Goal: Task Accomplishment & Management: Use online tool/utility

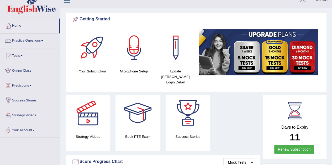
scroll to position [3, 0]
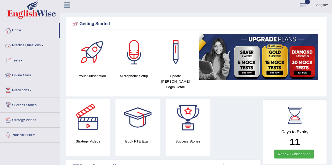
click at [32, 44] on link "Practice Questions" at bounding box center [30, 44] width 60 height 13
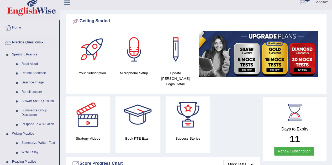
scroll to position [0, 0]
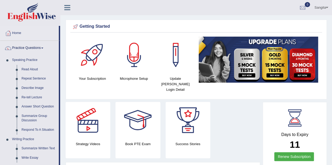
click at [221, 108] on div "Strategy Videos Book PTE Exam Success Stories" at bounding box center [162, 132] width 199 height 60
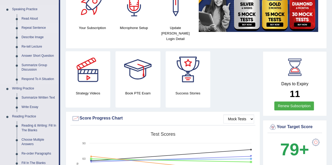
scroll to position [62, 0]
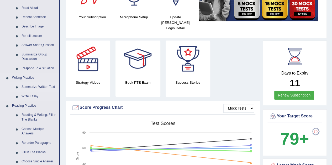
click at [35, 87] on link "Summarize Written Text" at bounding box center [39, 87] width 40 height 9
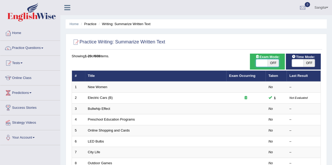
click at [258, 63] on span at bounding box center [262, 62] width 12 height 7
checkbox input "true"
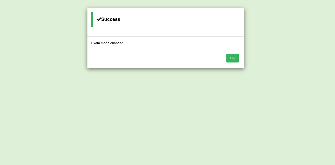
click at [233, 58] on button "OK" at bounding box center [233, 58] width 12 height 9
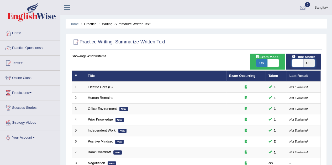
click at [295, 62] on span at bounding box center [297, 62] width 12 height 7
checkbox input "true"
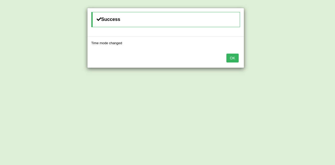
click at [234, 61] on button "OK" at bounding box center [233, 58] width 12 height 9
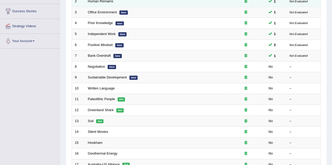
scroll to position [100, 0]
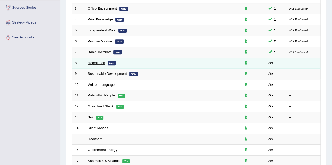
click at [94, 63] on link "Negotiation" at bounding box center [96, 63] width 17 height 4
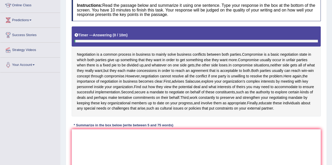
scroll to position [74, 0]
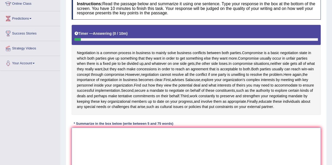
click at [95, 144] on textarea at bounding box center [196, 153] width 249 height 51
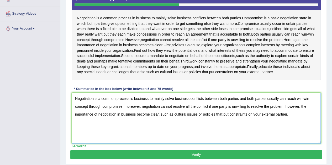
scroll to position [130, 0]
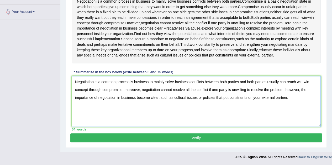
type textarea "Negotiation is a common process is business to mainly solve business conflicts …"
click at [169, 137] on button "Verify" at bounding box center [195, 138] width 251 height 9
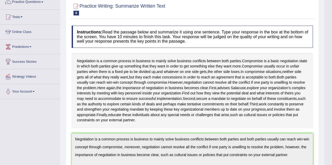
scroll to position [0, 0]
